Goal: Transaction & Acquisition: Purchase product/service

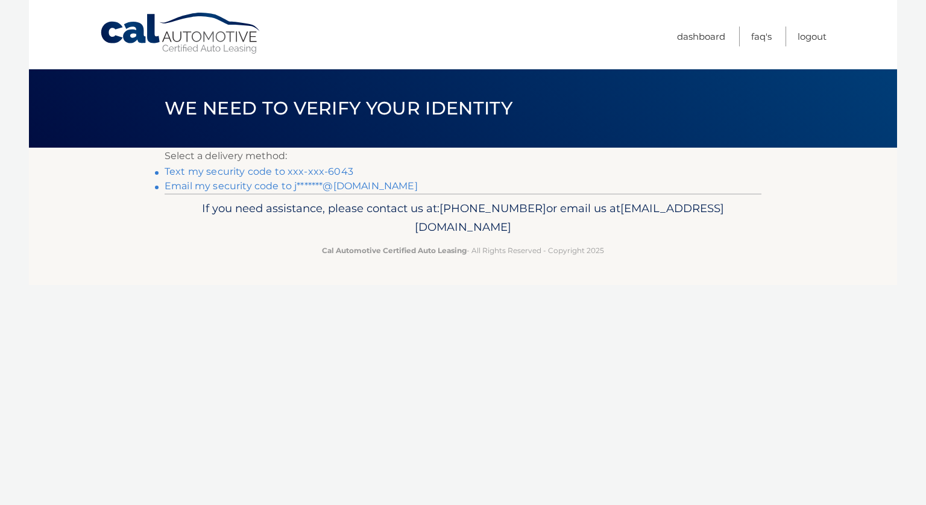
click at [216, 172] on link "Text my security code to xxx-xxx-6043" at bounding box center [259, 171] width 189 height 11
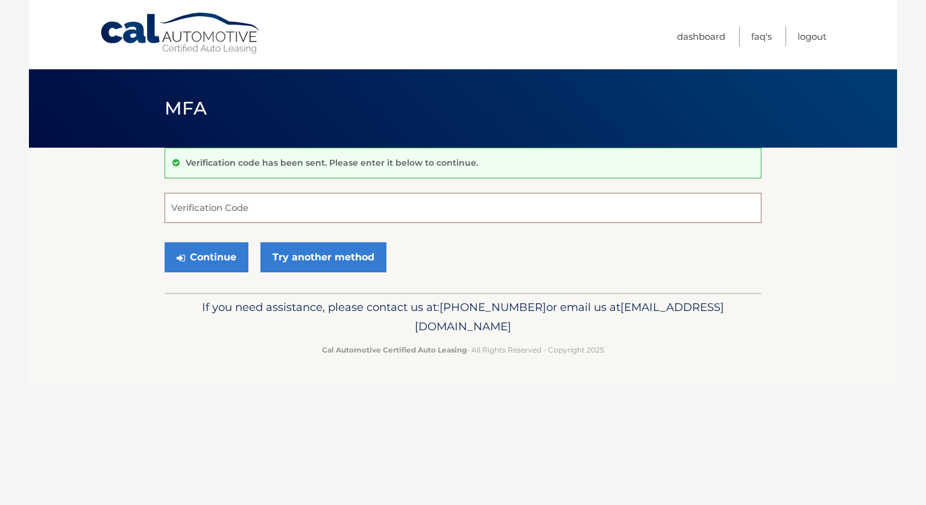
click at [178, 202] on input "Verification Code" at bounding box center [463, 208] width 597 height 30
type input "683521"
click at [189, 260] on button "Continue" at bounding box center [207, 257] width 84 height 30
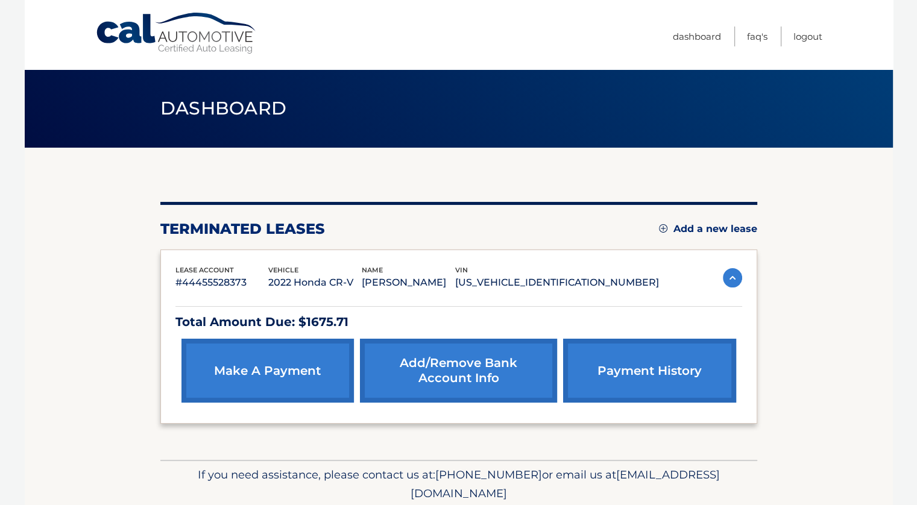
scroll to position [45, 0]
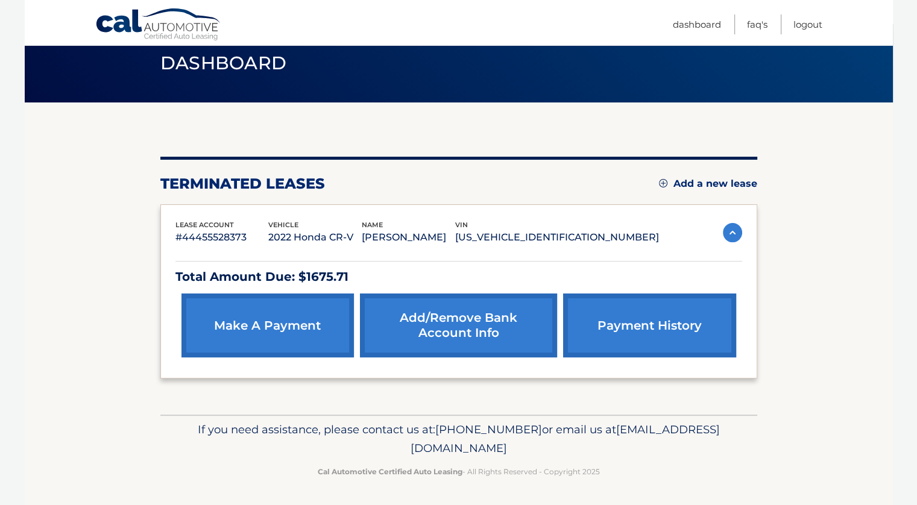
click at [266, 316] on link "make a payment" at bounding box center [267, 325] width 172 height 64
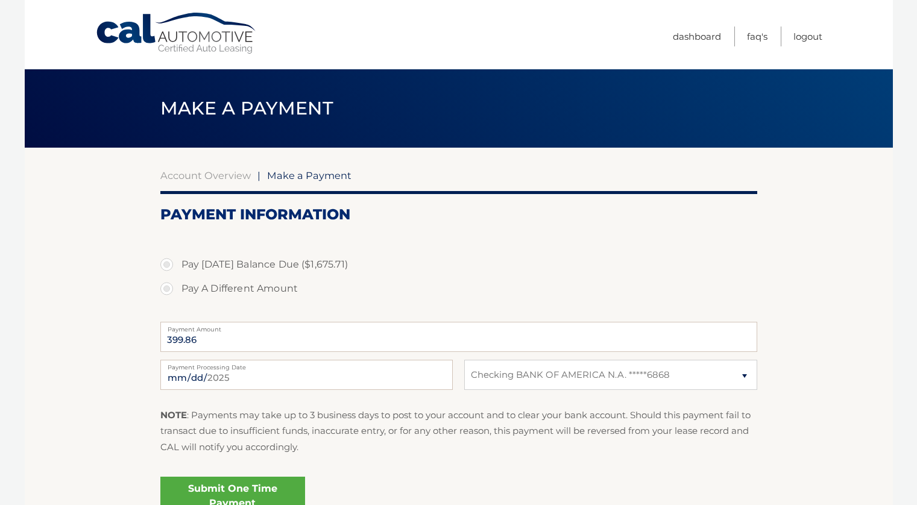
select select "OGQwOTgxMGUtZjMzNC00ZTg3LTgwZmQtYzg5MWRkY2E5ZGFi"
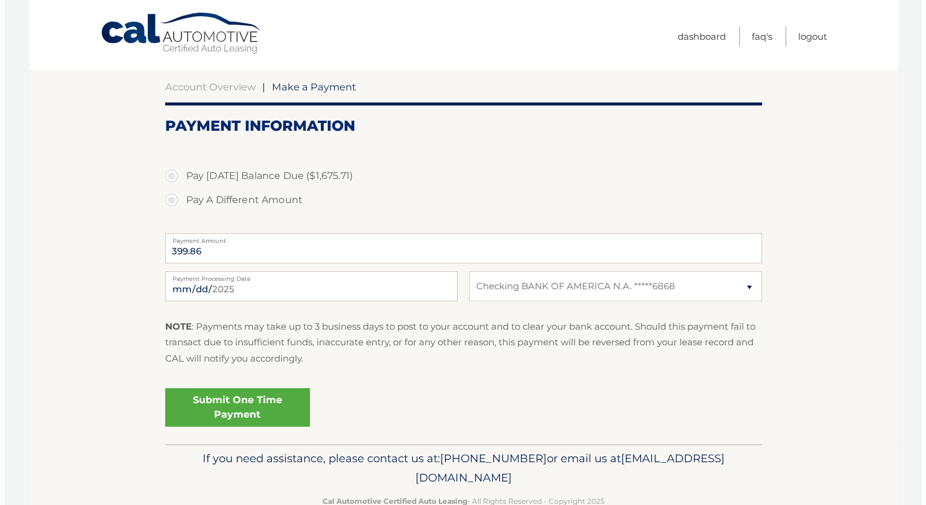
scroll to position [119, 0]
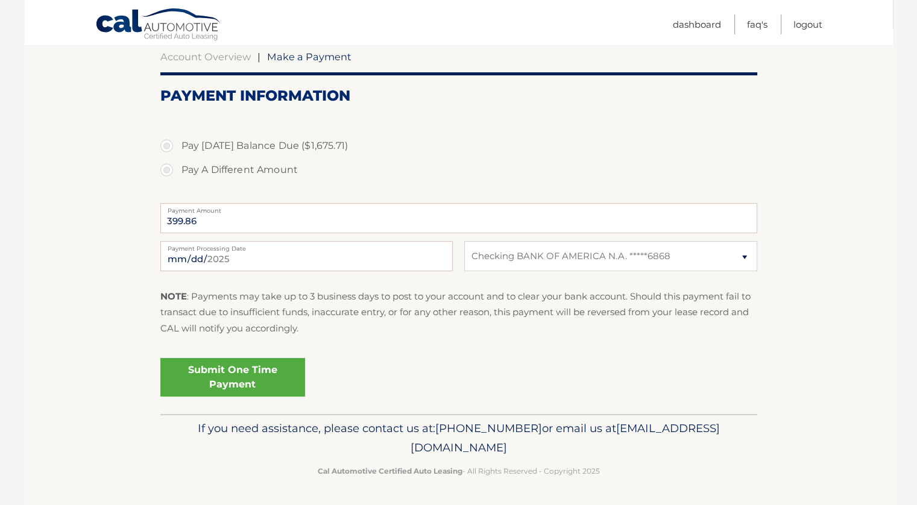
click at [162, 145] on label "Pay Today's Balance Due ($1,675.71)" at bounding box center [458, 146] width 597 height 24
click at [165, 145] on input "Pay Today's Balance Due ($1,675.71)" at bounding box center [171, 143] width 12 height 19
radio input "true"
type input "1675.71"
click at [230, 377] on link "Submit One Time Payment" at bounding box center [232, 377] width 145 height 39
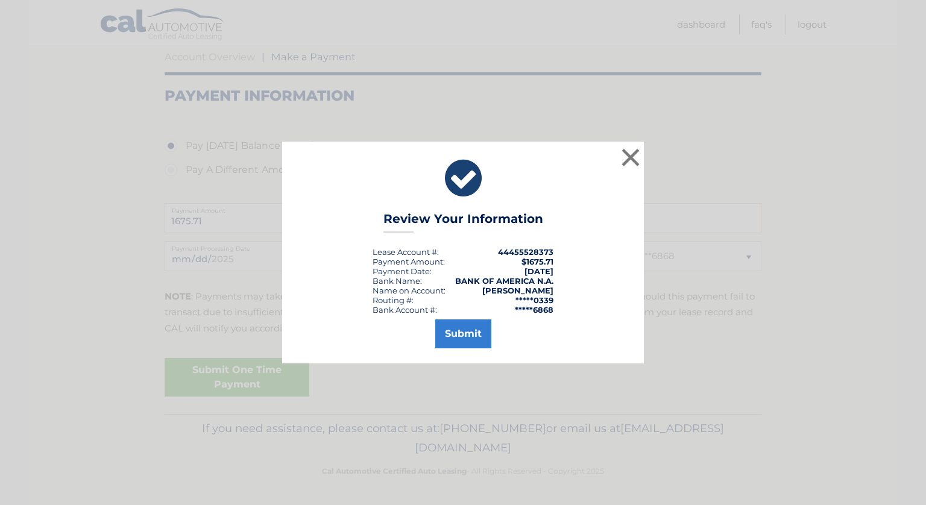
click at [849, 174] on div "× Review Your Information Lease Account #: 44455528373 Payment Amount: $1675.71…" at bounding box center [463, 253] width 916 height 222
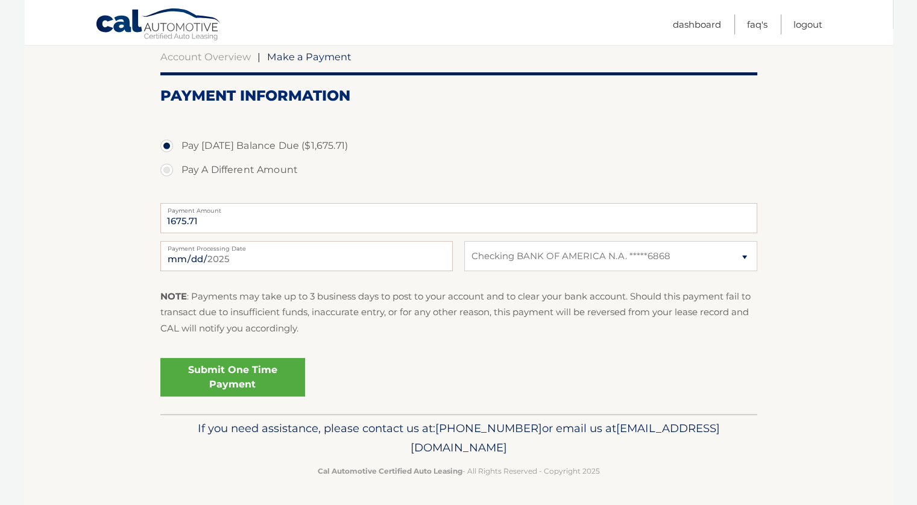
click at [234, 379] on link "Submit One Time Payment" at bounding box center [232, 377] width 145 height 39
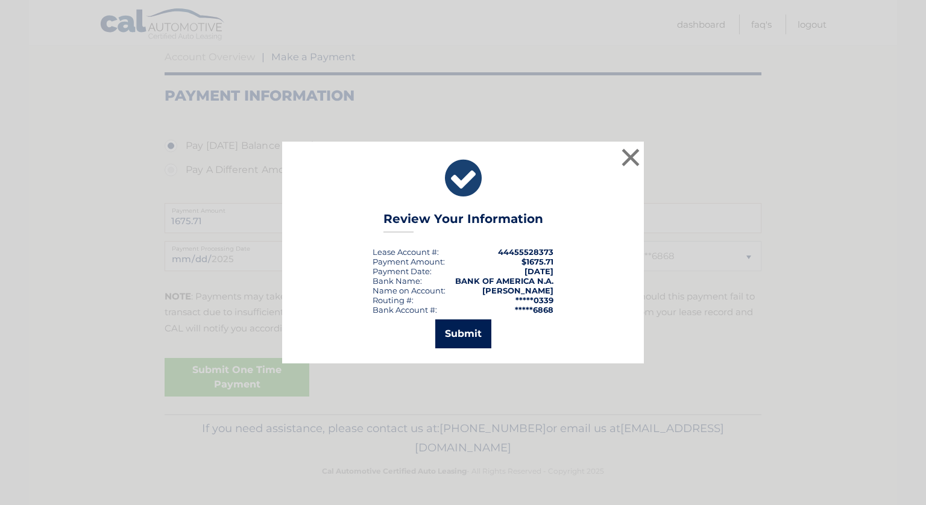
click at [472, 335] on button "Submit" at bounding box center [463, 333] width 56 height 29
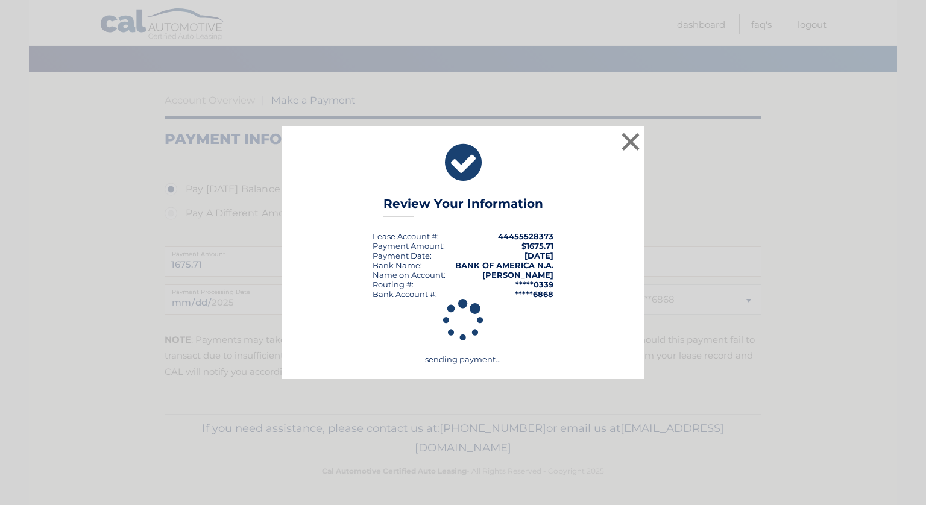
scroll to position [75, 0]
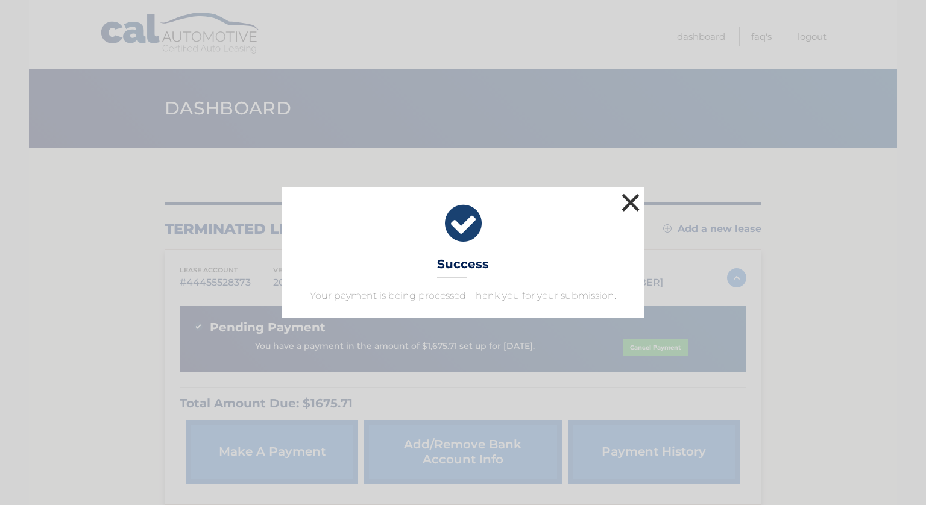
click at [629, 202] on button "×" at bounding box center [630, 202] width 24 height 24
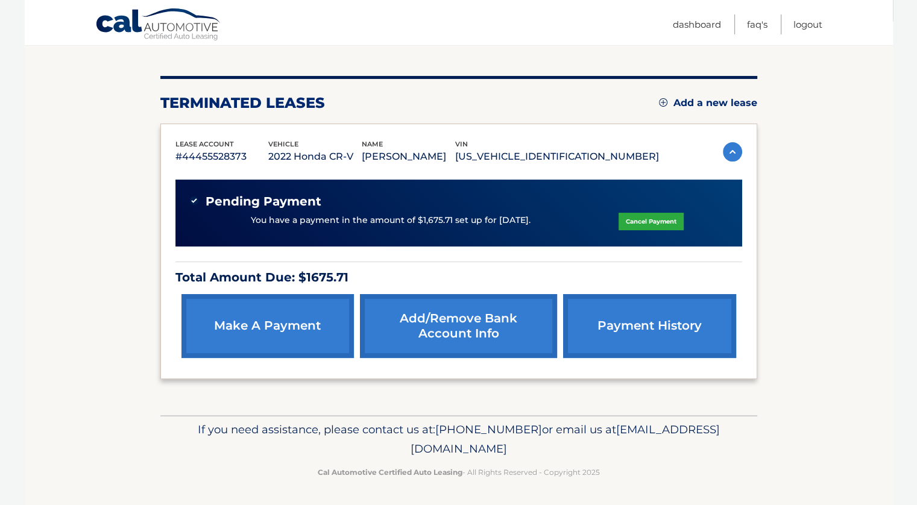
scroll to position [66, 0]
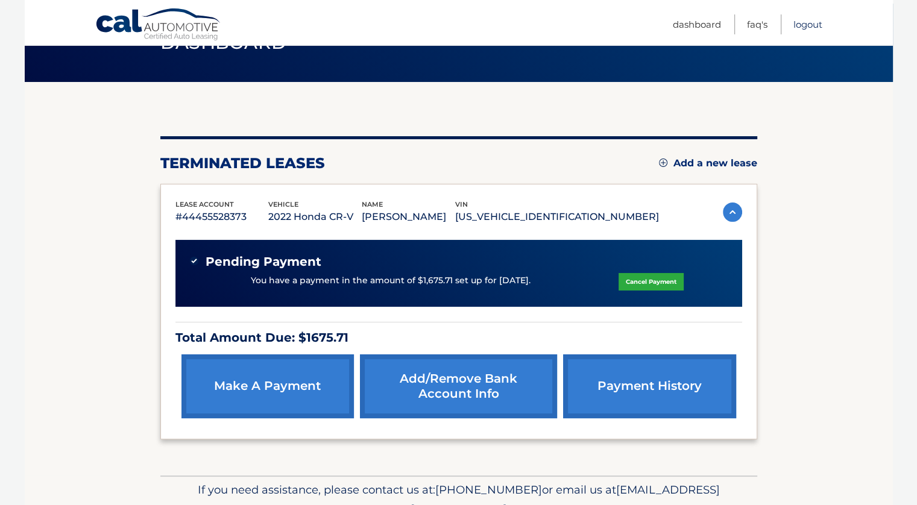
click at [808, 24] on link "Logout" at bounding box center [807, 24] width 29 height 20
